Goal: Information Seeking & Learning: Learn about a topic

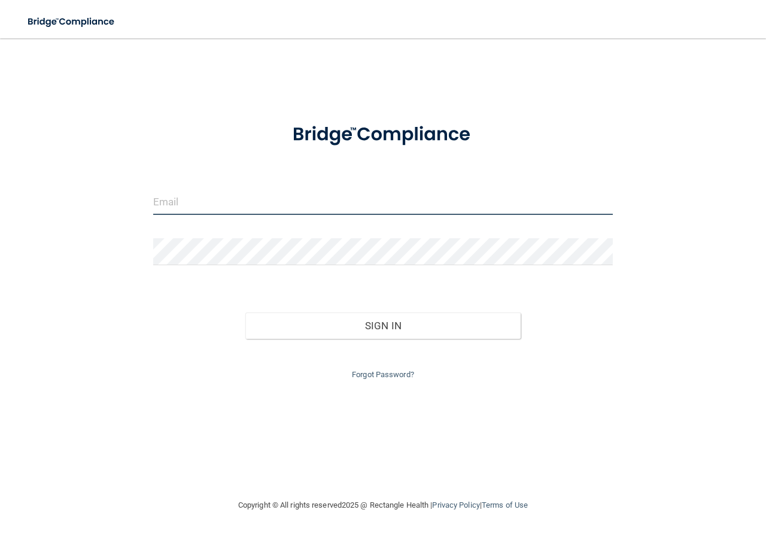
click at [230, 207] on input "email" at bounding box center [383, 201] width 460 height 27
type input "[EMAIL_ADDRESS][DOMAIN_NAME]"
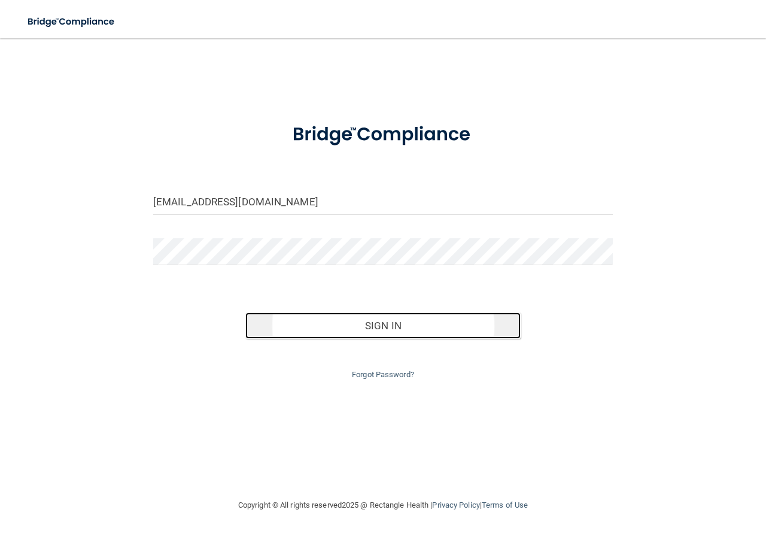
click at [371, 330] on button "Sign In" at bounding box center [383, 326] width 276 height 26
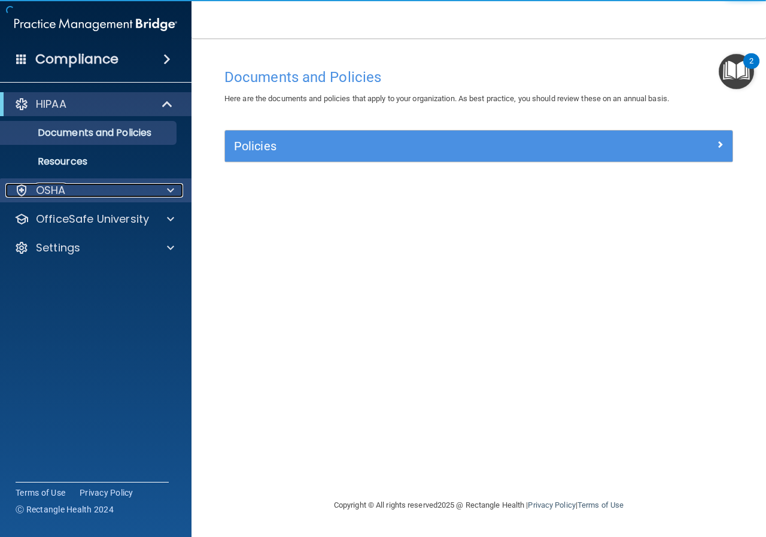
click at [78, 192] on div "OSHA" at bounding box center [79, 190] width 148 height 14
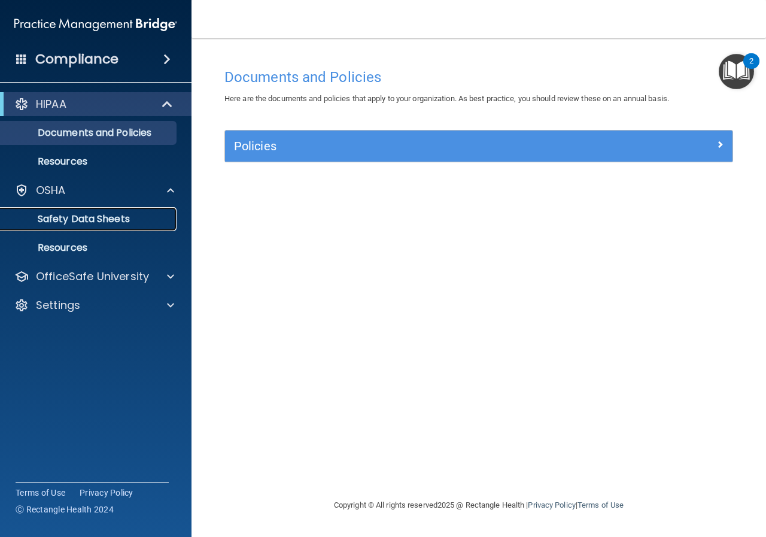
click at [83, 217] on p "Safety Data Sheets" at bounding box center [89, 219] width 163 height 12
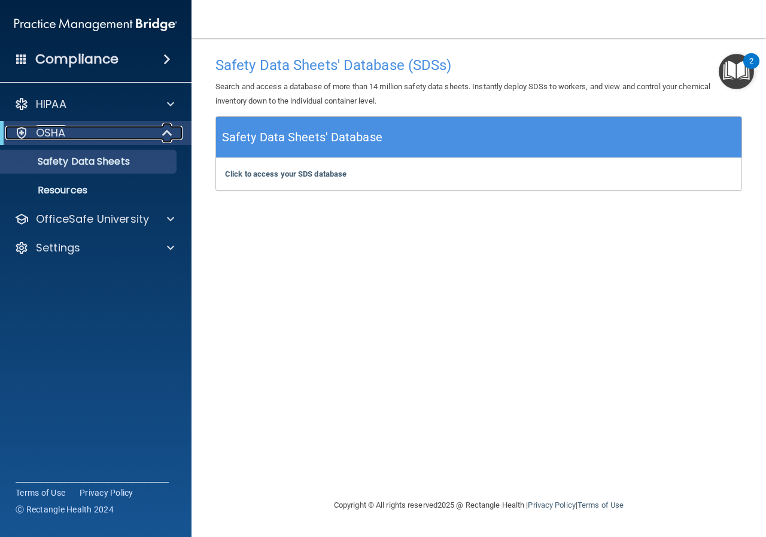
click at [47, 132] on p "OSHA" at bounding box center [51, 133] width 30 height 14
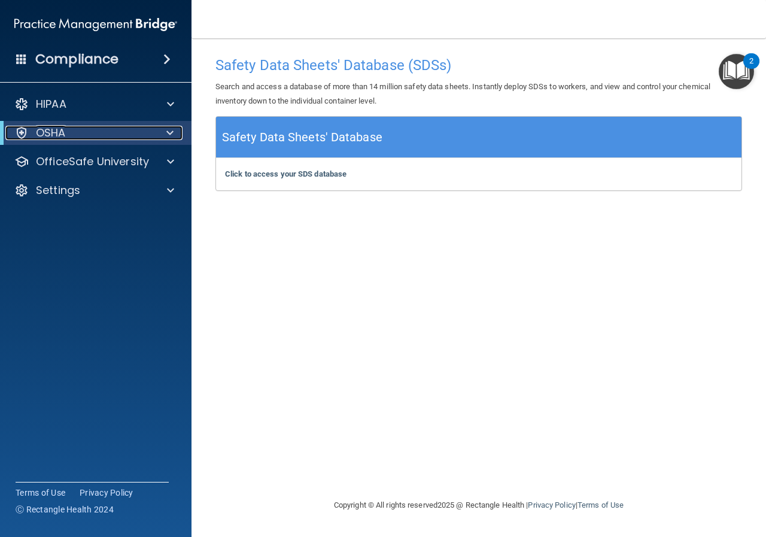
click at [47, 132] on p "OSHA" at bounding box center [51, 133] width 30 height 14
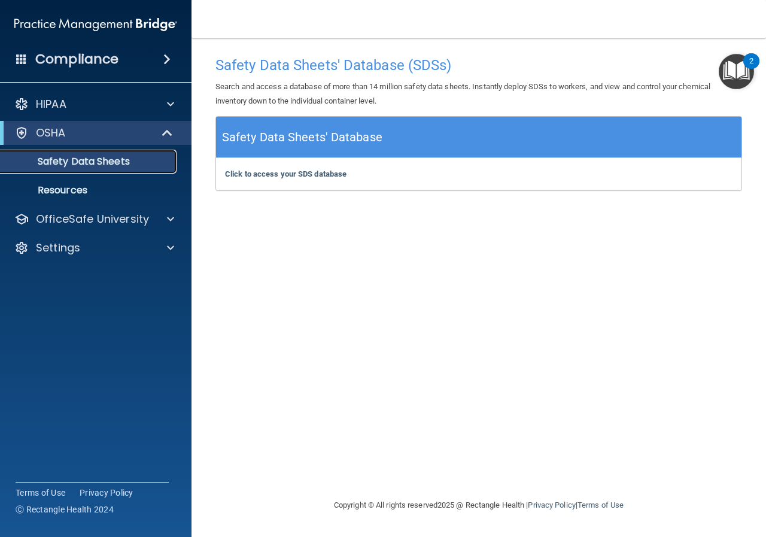
click at [92, 164] on p "Safety Data Sheets" at bounding box center [89, 162] width 163 height 12
click at [295, 171] on b "Click to access your SDS database" at bounding box center [286, 173] width 122 height 9
click at [29, 56] on div "Compliance" at bounding box center [96, 59] width 192 height 26
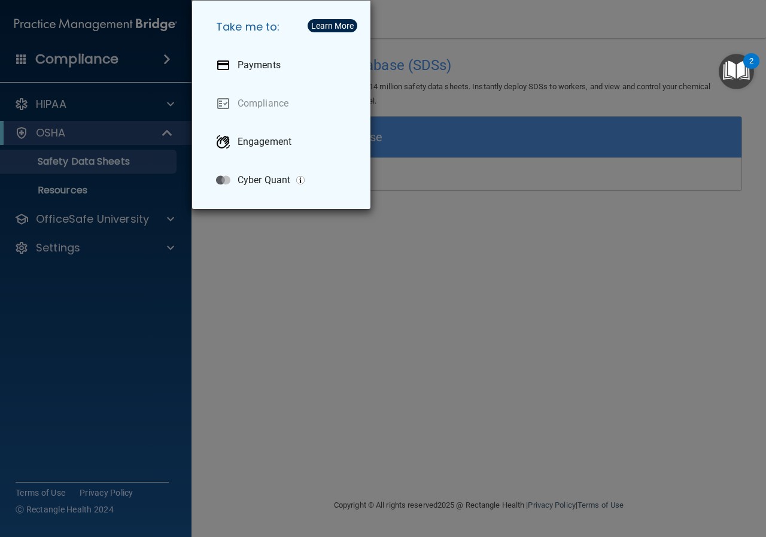
click at [92, 23] on div "Take me to: Payments Compliance Engagement Cyber Quant" at bounding box center [383, 268] width 766 height 537
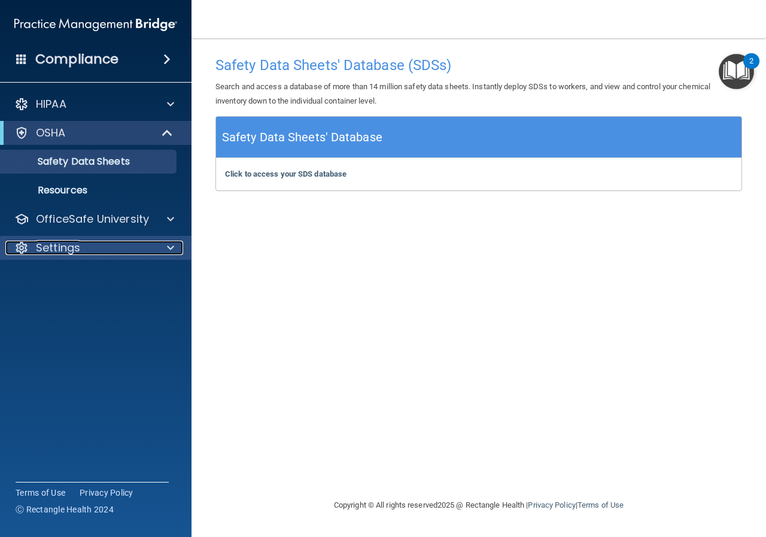
click at [92, 244] on div "Settings" at bounding box center [79, 248] width 148 height 14
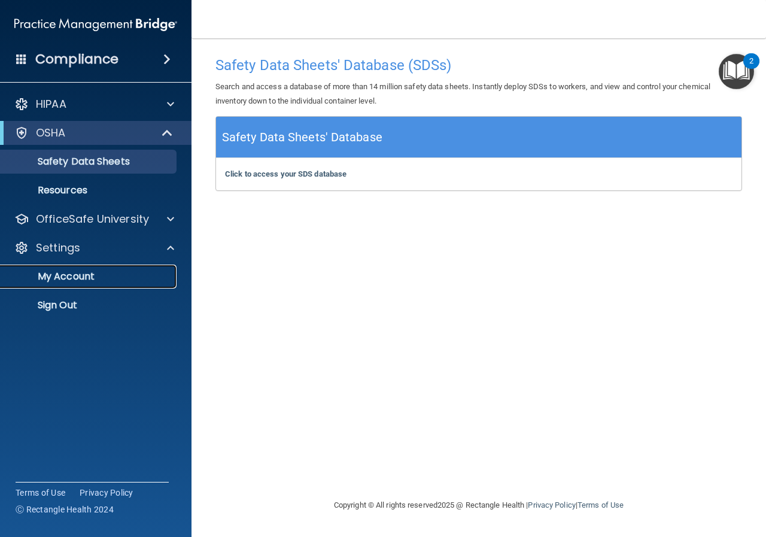
click at [86, 275] on p "My Account" at bounding box center [89, 277] width 163 height 12
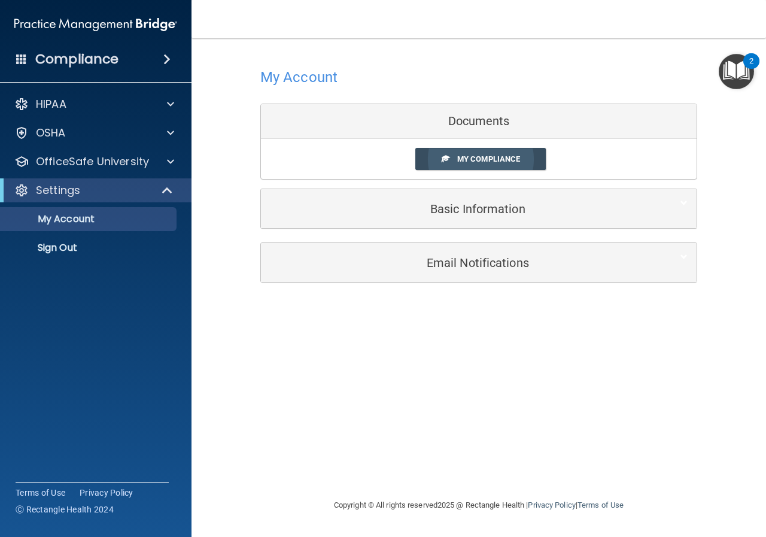
click at [474, 155] on span "My Compliance" at bounding box center [488, 158] width 63 height 9
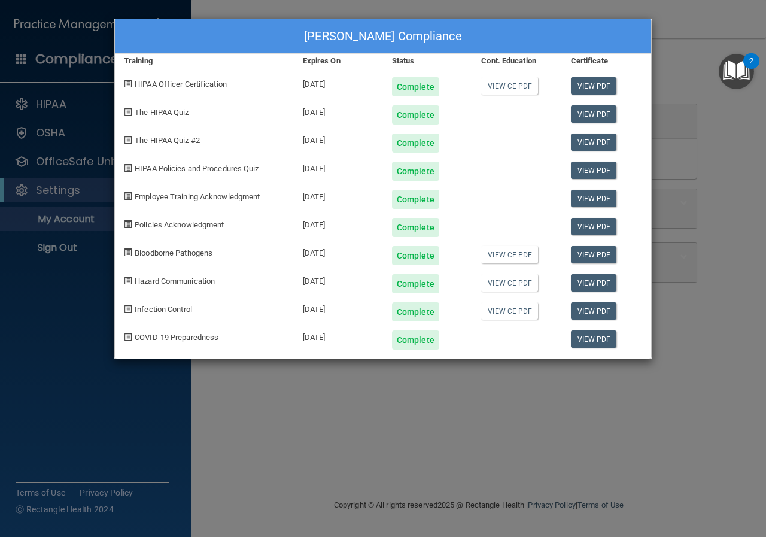
click at [678, 53] on div "[PERSON_NAME] Compliance Training Expires On Status Cont. Education Certificate…" at bounding box center [383, 268] width 766 height 537
